Goal: Navigation & Orientation: Find specific page/section

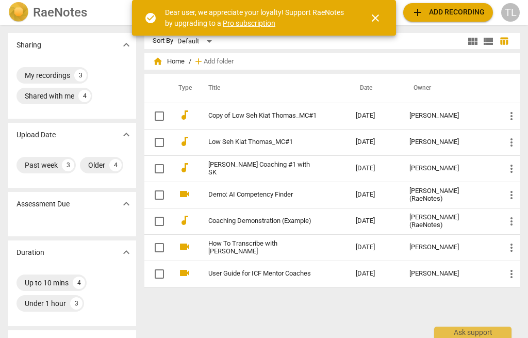
click at [374, 20] on span "close" at bounding box center [375, 18] width 12 height 12
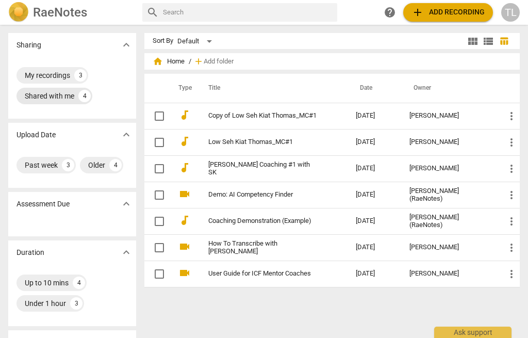
click at [56, 97] on div "Shared with me" at bounding box center [49, 96] width 49 height 10
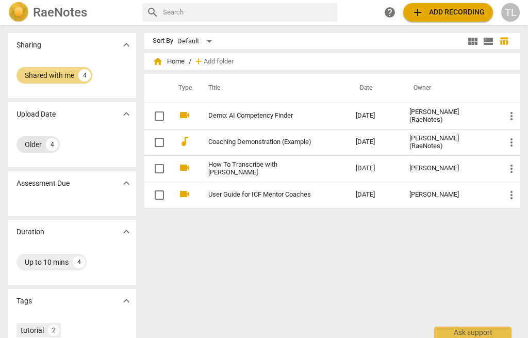
click at [40, 143] on div "Older" at bounding box center [33, 144] width 17 height 10
click at [39, 142] on div "Older" at bounding box center [33, 144] width 17 height 10
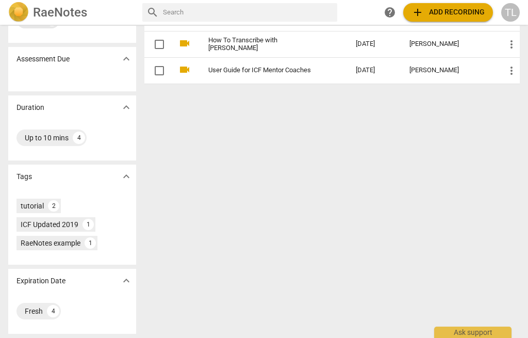
scroll to position [124, 0]
click at [40, 307] on div "Fresh" at bounding box center [34, 311] width 18 height 10
click at [37, 307] on div "Fresh" at bounding box center [34, 311] width 18 height 10
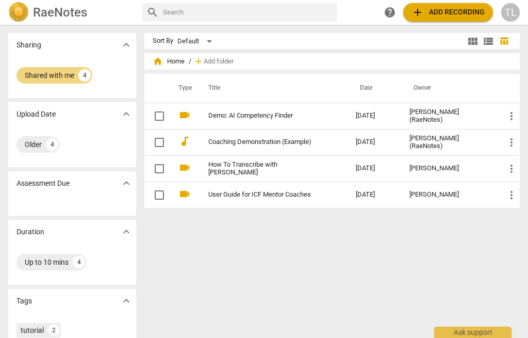
click at [512, 12] on div "TL" at bounding box center [510, 12] width 19 height 19
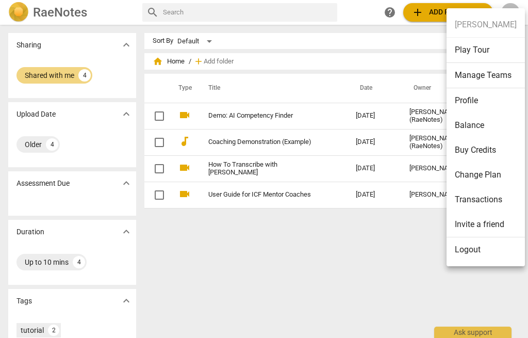
click at [496, 19] on ul "[PERSON_NAME] Play Tour Manage Teams Profile Balance Buy Credits Change Plan Tr…" at bounding box center [485, 137] width 78 height 258
click at [390, 48] on div at bounding box center [264, 169] width 528 height 338
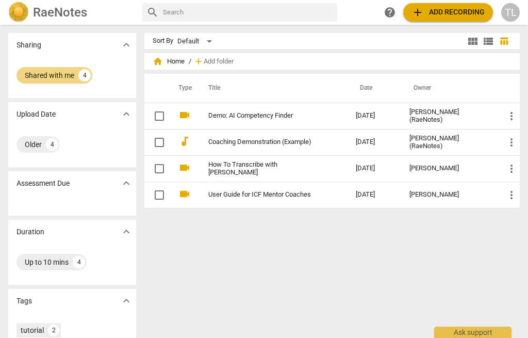
click at [510, 13] on div "TL" at bounding box center [510, 12] width 19 height 19
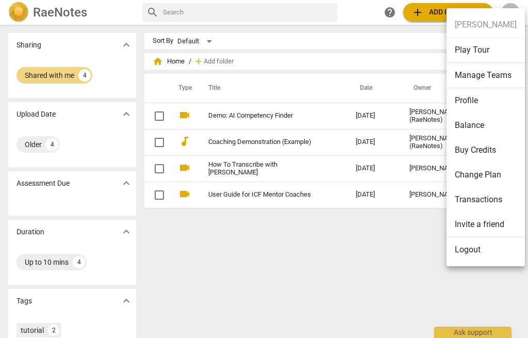
click at [500, 23] on ul "[PERSON_NAME] Play Tour Manage Teams Profile Balance Buy Credits Change Plan Tr…" at bounding box center [485, 137] width 78 height 258
click at [390, 247] on div at bounding box center [264, 169] width 528 height 338
